Goal: Find specific page/section: Find specific page/section

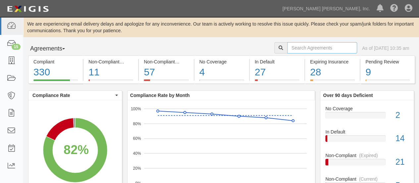
drag, startPoint x: 0, startPoint y: 0, endPoint x: 310, endPoint y: 53, distance: 314.6
click at [310, 53] on input "text" at bounding box center [322, 47] width 70 height 11
type input "3583"
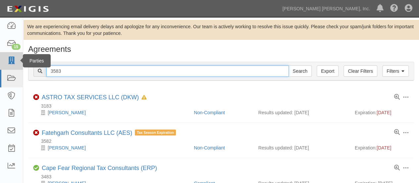
drag, startPoint x: 96, startPoint y: 69, endPoint x: 17, endPoint y: 66, distance: 78.9
type input "[PERSON_NAME]"
click at [289, 65] on input "Search" at bounding box center [300, 70] width 23 height 11
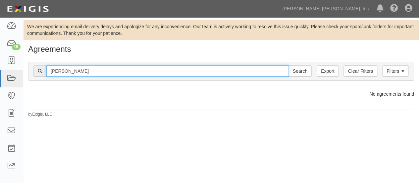
drag, startPoint x: 84, startPoint y: 72, endPoint x: 28, endPoint y: 63, distance: 57.4
click at [28, 63] on div "Filters Clear Filters Export [PERSON_NAME] Search Filters Compliance Status Com…" at bounding box center [221, 72] width 396 height 30
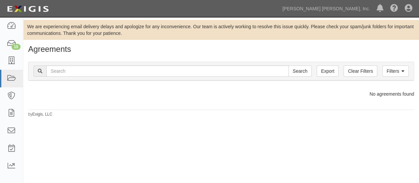
click at [109, 99] on div "Agreements Filters Clear Filters Export Search Filters Compliance Status Compli…" at bounding box center [221, 81] width 396 height 72
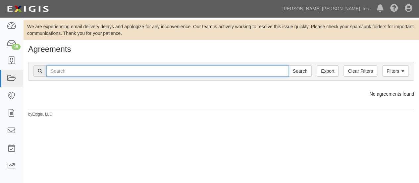
click at [70, 73] on input "text" at bounding box center [167, 70] width 243 height 11
type input "sls1"
click at [289, 65] on input "Search" at bounding box center [300, 70] width 23 height 11
